Goal: Information Seeking & Learning: Find specific fact

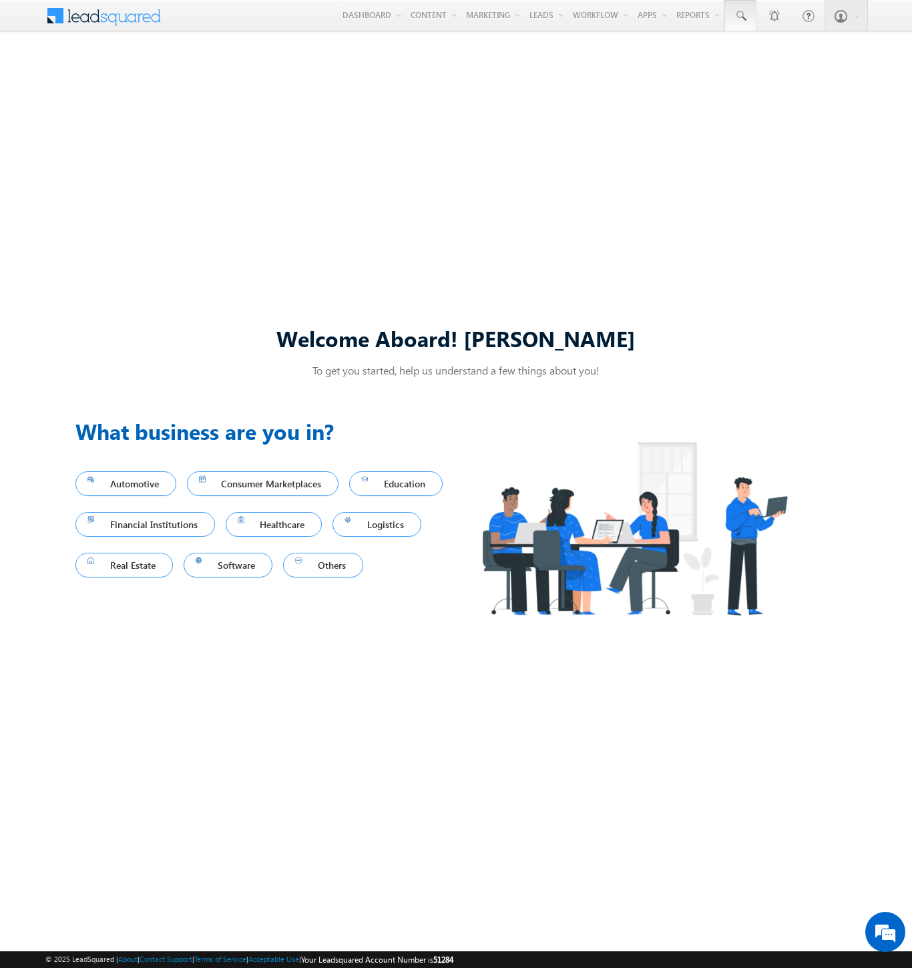
click at [739, 16] on span at bounding box center [739, 15] width 13 height 13
type input "8921046800"
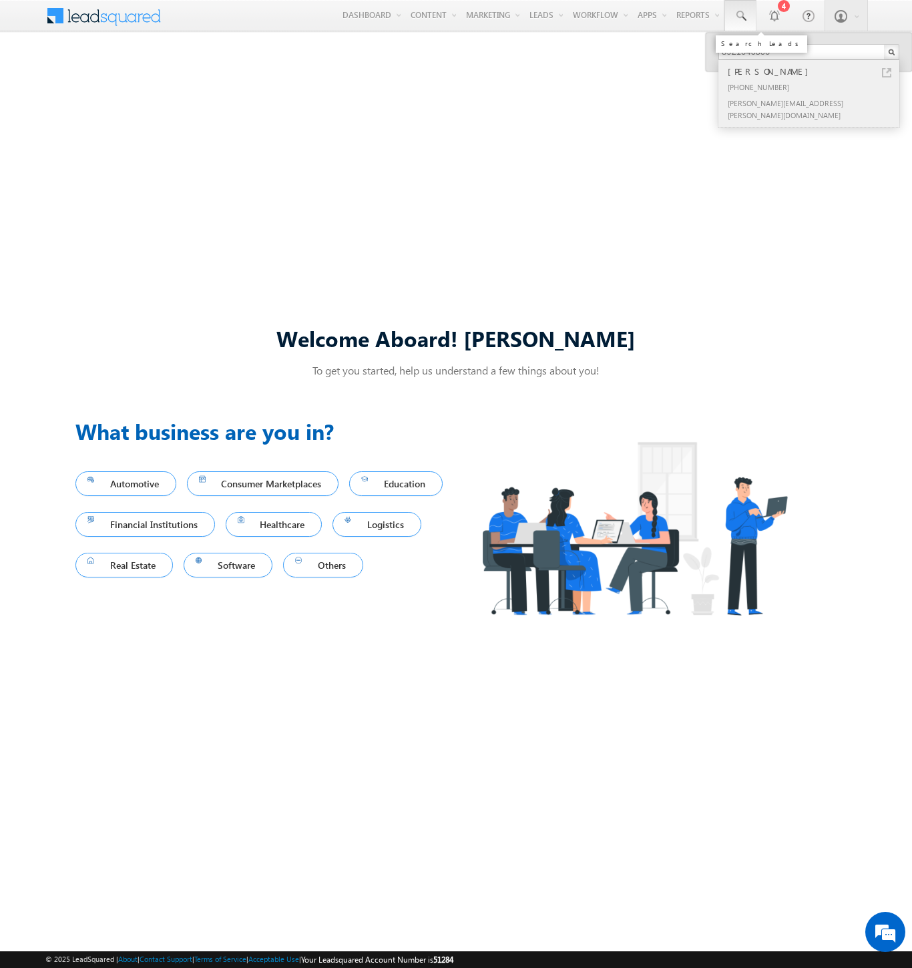
click at [814, 71] on div "[PERSON_NAME]" at bounding box center [814, 71] width 179 height 15
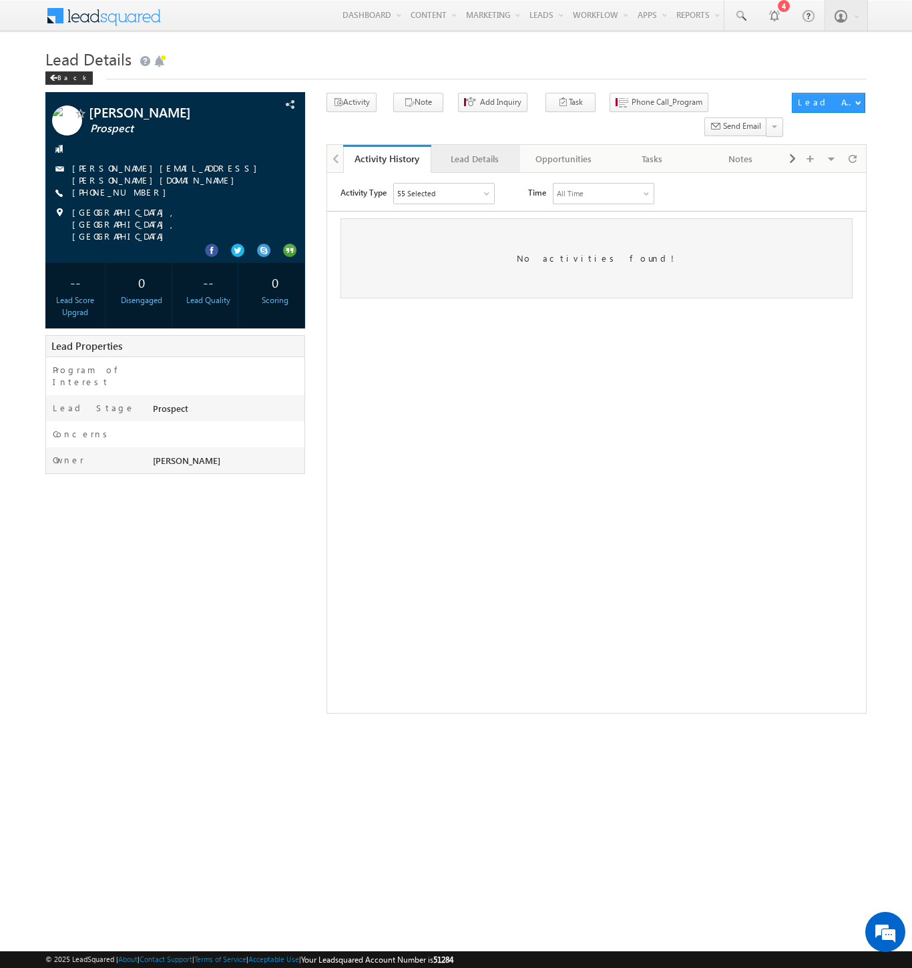
click at [474, 151] on div "Lead Details" at bounding box center [474, 159] width 65 height 16
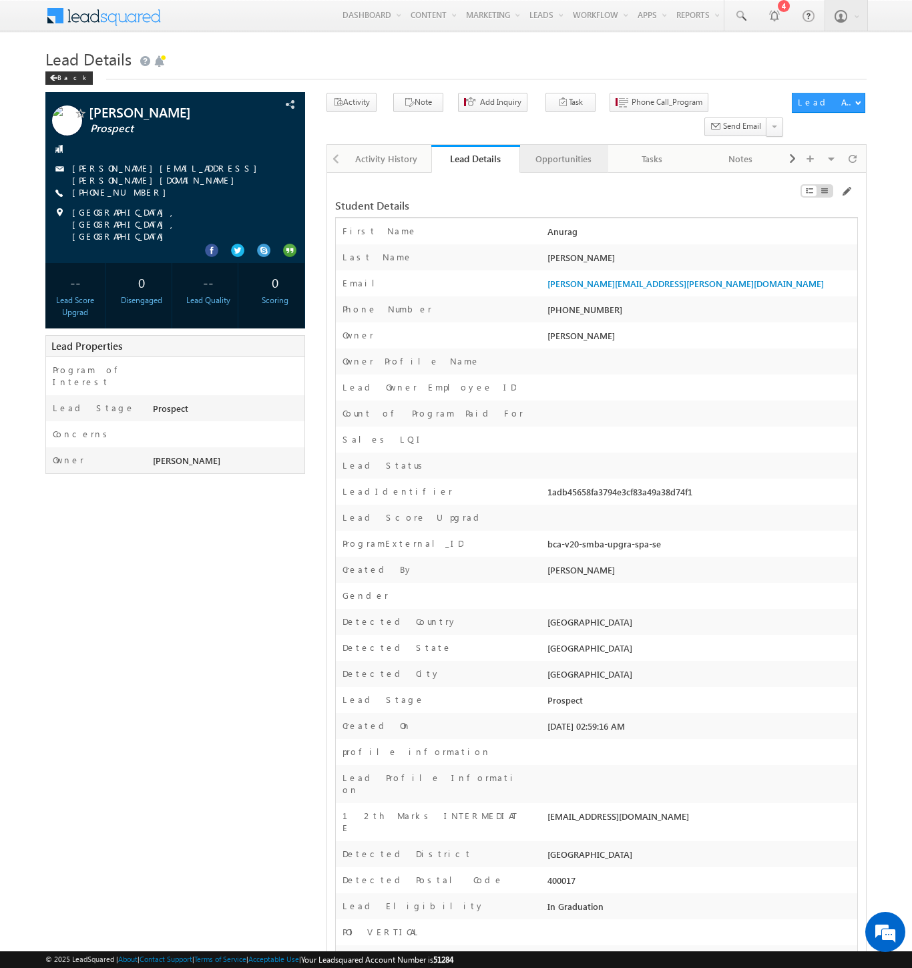
click at [563, 151] on div "Opportunities" at bounding box center [562, 159] width 65 height 16
